Goal: Check status: Check status

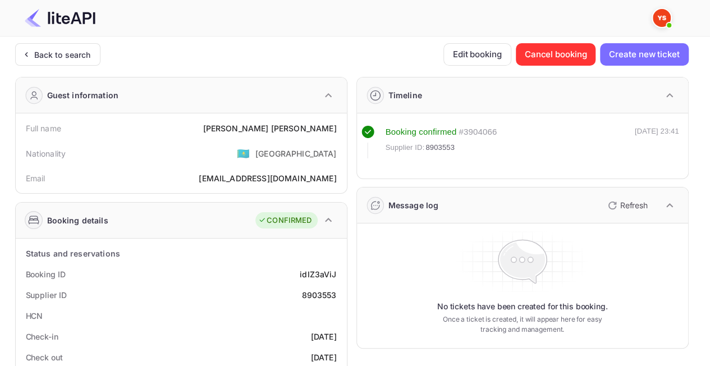
click at [74, 52] on div "Back to search" at bounding box center [62, 55] width 57 height 12
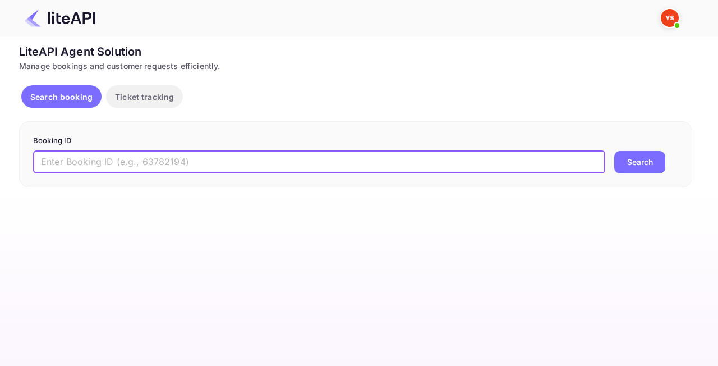
click at [190, 159] on input "text" at bounding box center [319, 162] width 572 height 22
paste input "8940090"
type input "8940090"
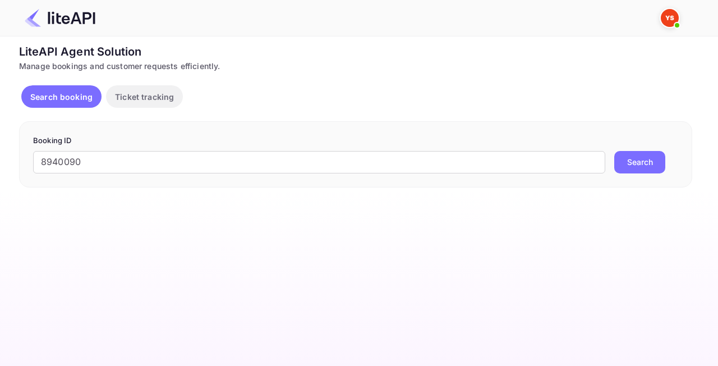
click at [622, 155] on button "Search" at bounding box center [639, 162] width 51 height 22
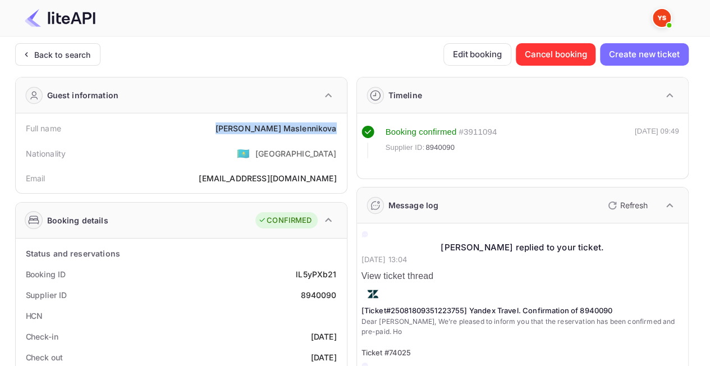
drag, startPoint x: 244, startPoint y: 123, endPoint x: 341, endPoint y: 124, distance: 96.5
click at [344, 124] on div "Full name [PERSON_NAME] Nationality 🇰🇿 [DEMOGRAPHIC_DATA] [PERSON_NAME] [PERSON…" at bounding box center [181, 153] width 331 height 80
copy div "[PERSON_NAME]"
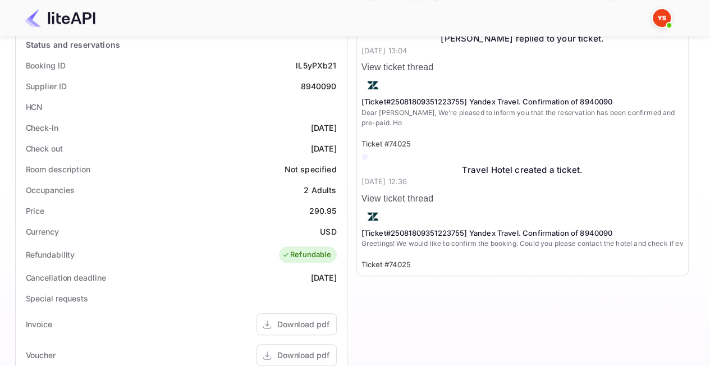
scroll to position [224, 0]
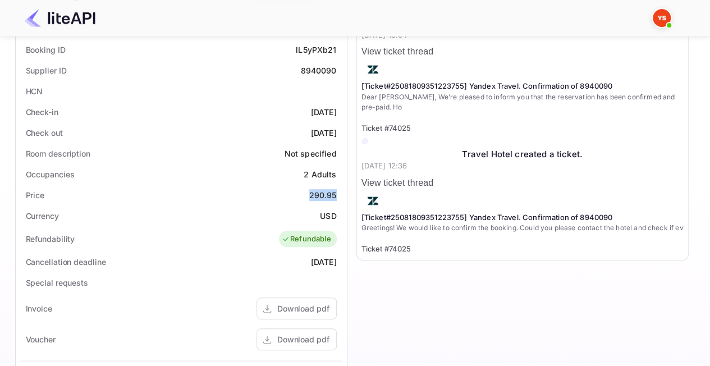
drag, startPoint x: 326, startPoint y: 191, endPoint x: 338, endPoint y: 191, distance: 11.8
click at [338, 191] on div "Price 290.95" at bounding box center [181, 195] width 322 height 21
copy div "290.95"
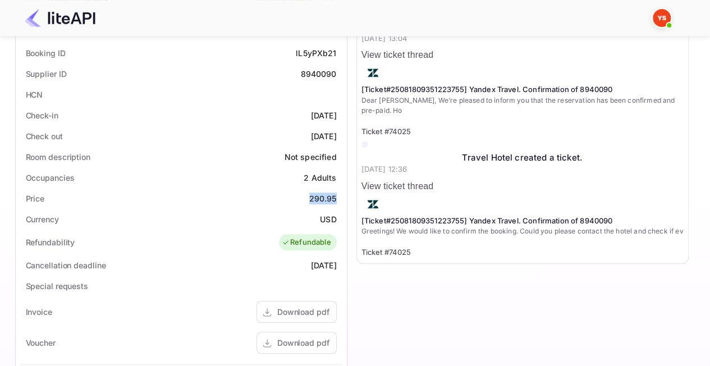
scroll to position [0, 0]
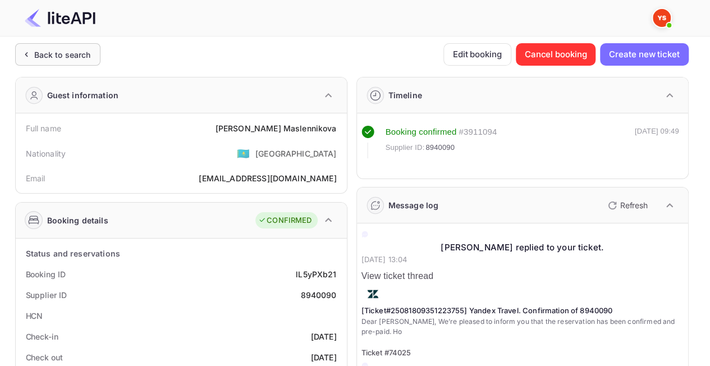
click at [46, 56] on div "Back to search" at bounding box center [62, 55] width 57 height 12
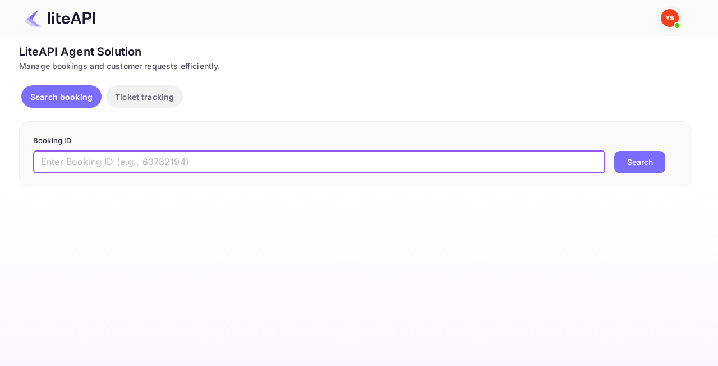
click at [149, 164] on input "text" at bounding box center [319, 162] width 572 height 22
paste input "8987355"
type input "8987355"
click at [636, 166] on button "Search" at bounding box center [639, 162] width 51 height 22
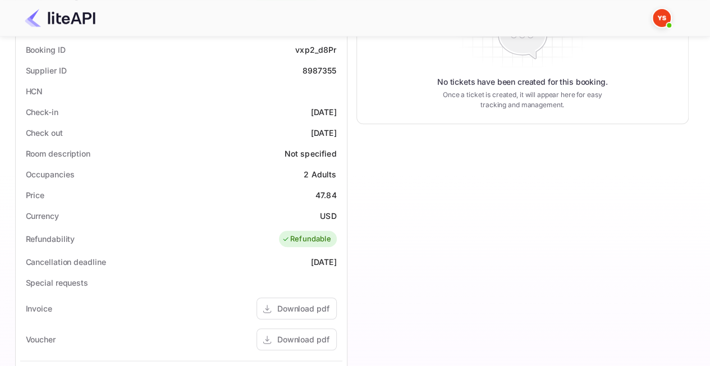
scroll to position [393, 0]
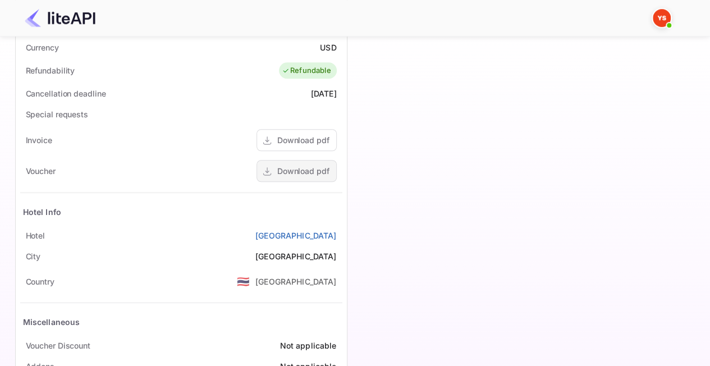
click at [300, 166] on div "Download pdf" at bounding box center [303, 171] width 52 height 12
